Goal: Task Accomplishment & Management: Manage account settings

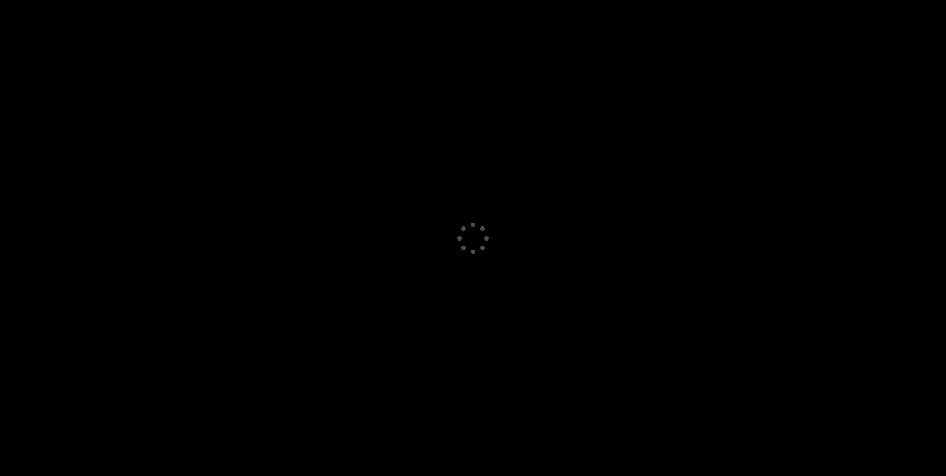
select select "GB"
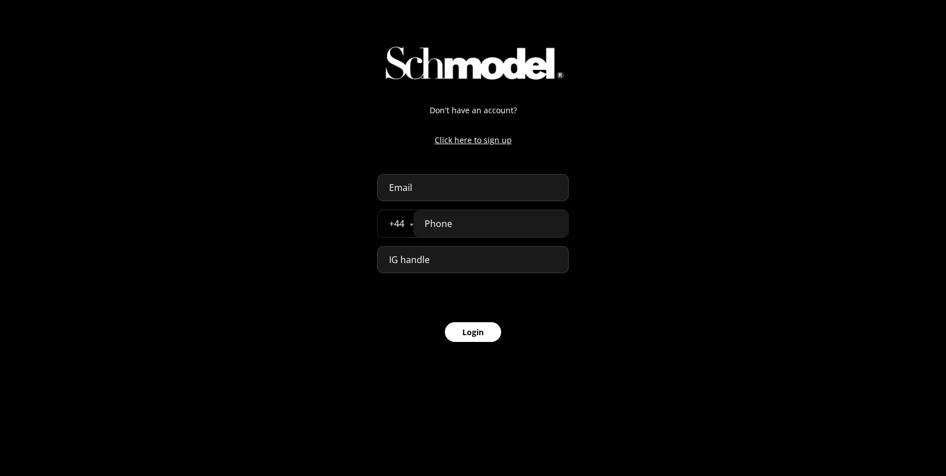
click at [410, 183] on input "email" at bounding box center [472, 187] width 191 height 27
type input "timothee+test42@providence.pw"
click at [502, 227] on input "tel" at bounding box center [490, 223] width 155 height 27
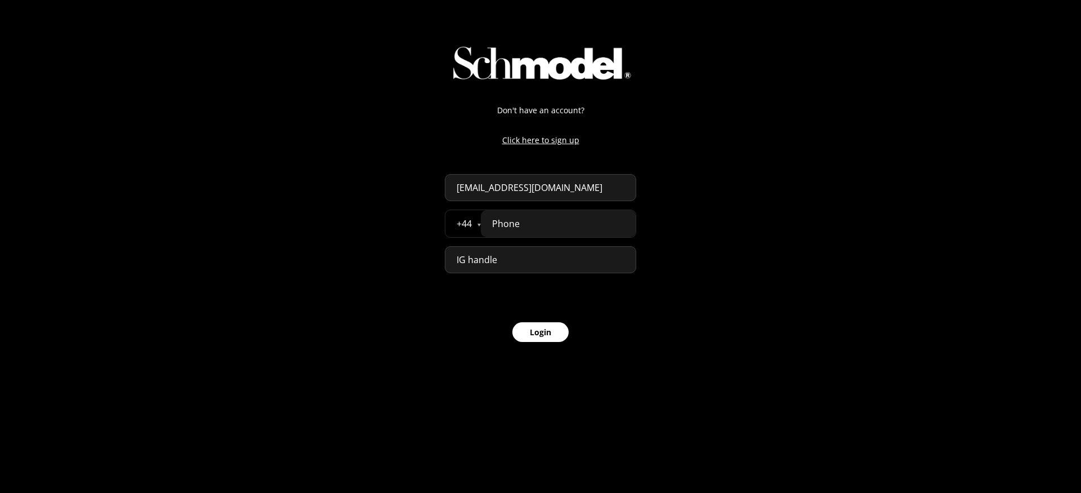
click at [554, 233] on input "tel" at bounding box center [558, 223] width 155 height 27
